Goal: Information Seeking & Learning: Check status

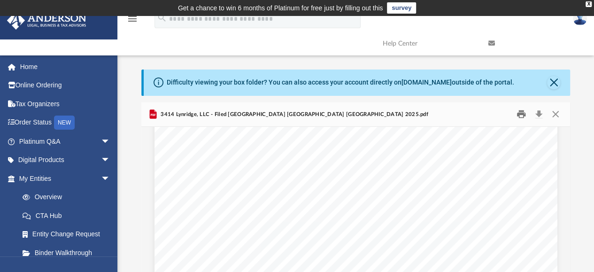
click at [519, 114] on button "Print" at bounding box center [521, 114] width 19 height 15
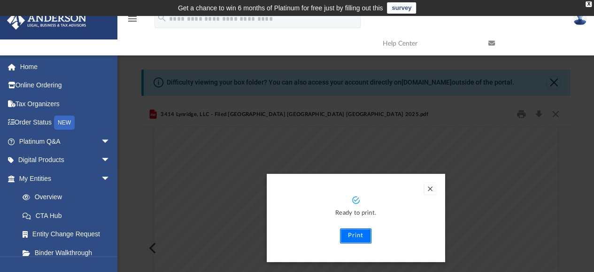
click at [355, 234] on button "Print" at bounding box center [355, 235] width 31 height 15
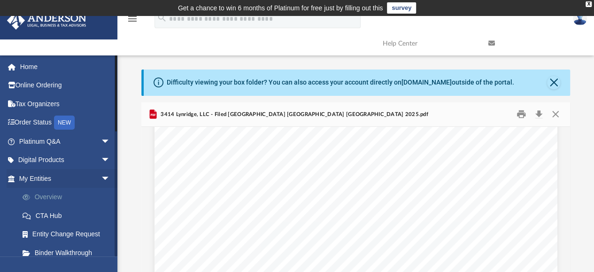
click at [49, 197] on link "Overview" at bounding box center [68, 197] width 111 height 19
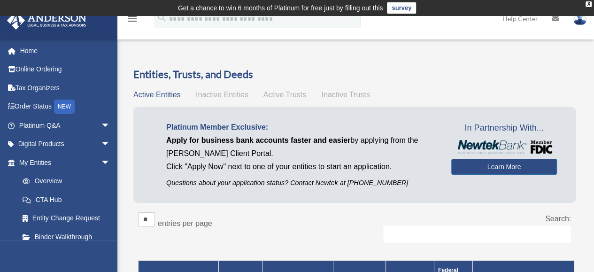
click at [166, 95] on span "Active Entities" at bounding box center [156, 95] width 47 height 8
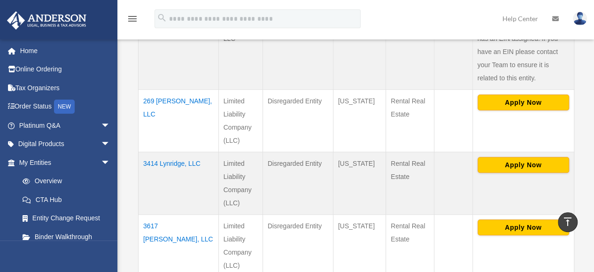
scroll to position [304, 0]
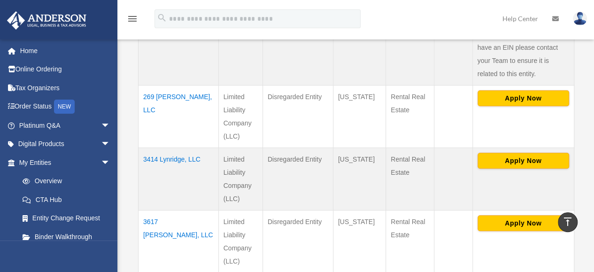
click at [152, 147] on td "3414 Lynridge, LLC" at bounding box center [179, 178] width 80 height 62
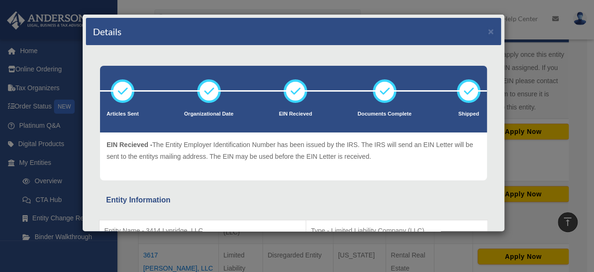
scroll to position [270, 0]
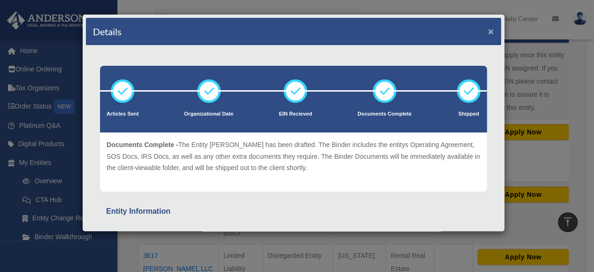
click at [488, 29] on button "×" at bounding box center [491, 31] width 6 height 10
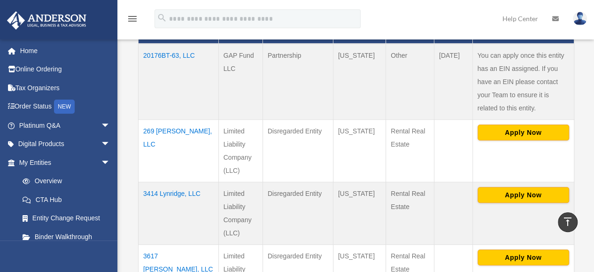
click at [160, 182] on td "3414 Lynridge, LLC" at bounding box center [179, 213] width 80 height 62
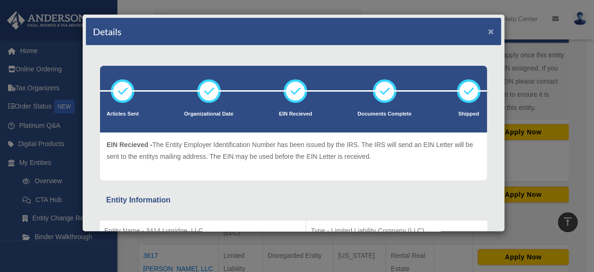
click at [488, 33] on button "×" at bounding box center [491, 31] width 6 height 10
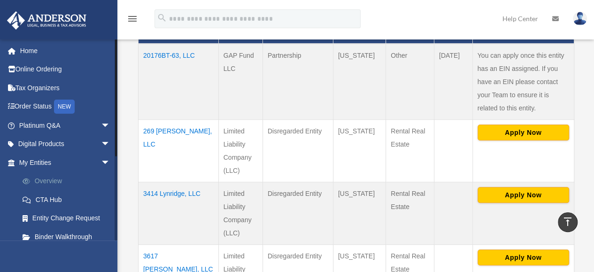
click at [49, 180] on link "Overview" at bounding box center [68, 181] width 111 height 19
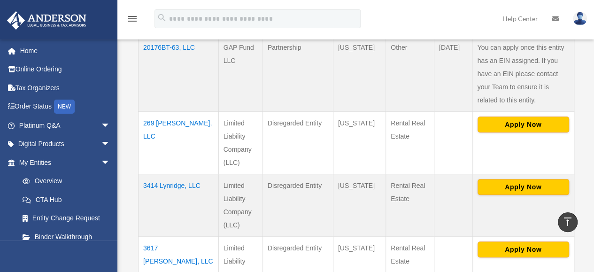
scroll to position [279, 0]
